Goal: Navigation & Orientation: Find specific page/section

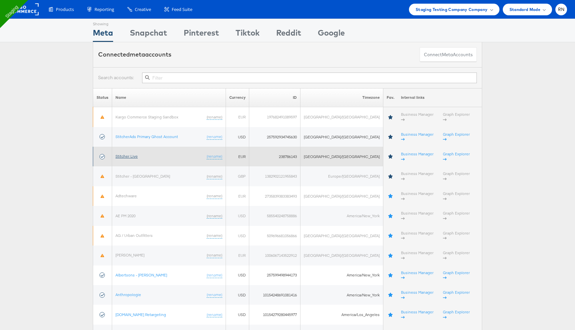
click at [134, 154] on link "Stitcher Live" at bounding box center [126, 156] width 22 height 5
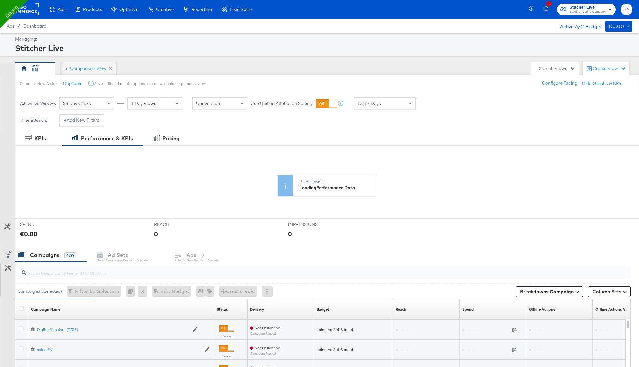
click at [32, 11] on rect at bounding box center [23, 9] width 31 height 12
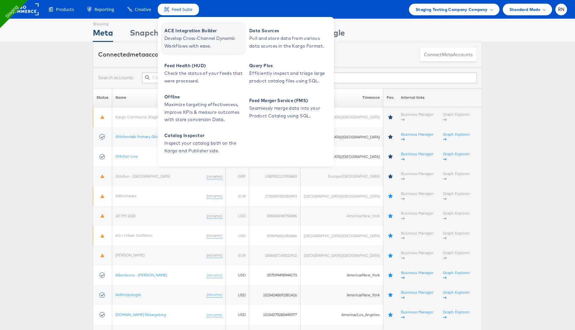
click at [184, 33] on span "ACE Integration Builder" at bounding box center [204, 31] width 80 height 8
